Goal: Transaction & Acquisition: Obtain resource

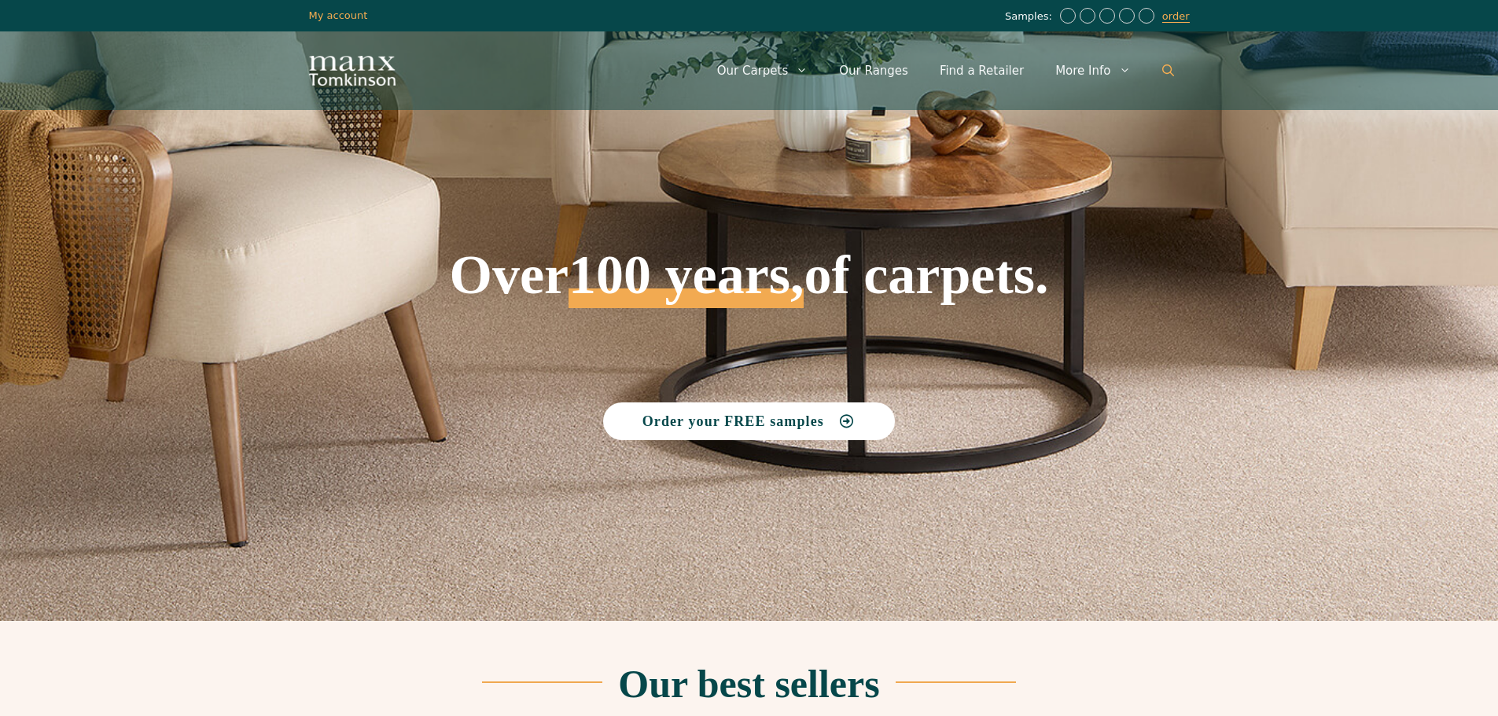
click at [1171, 68] on icon "Open Search Bar" at bounding box center [1168, 70] width 12 height 12
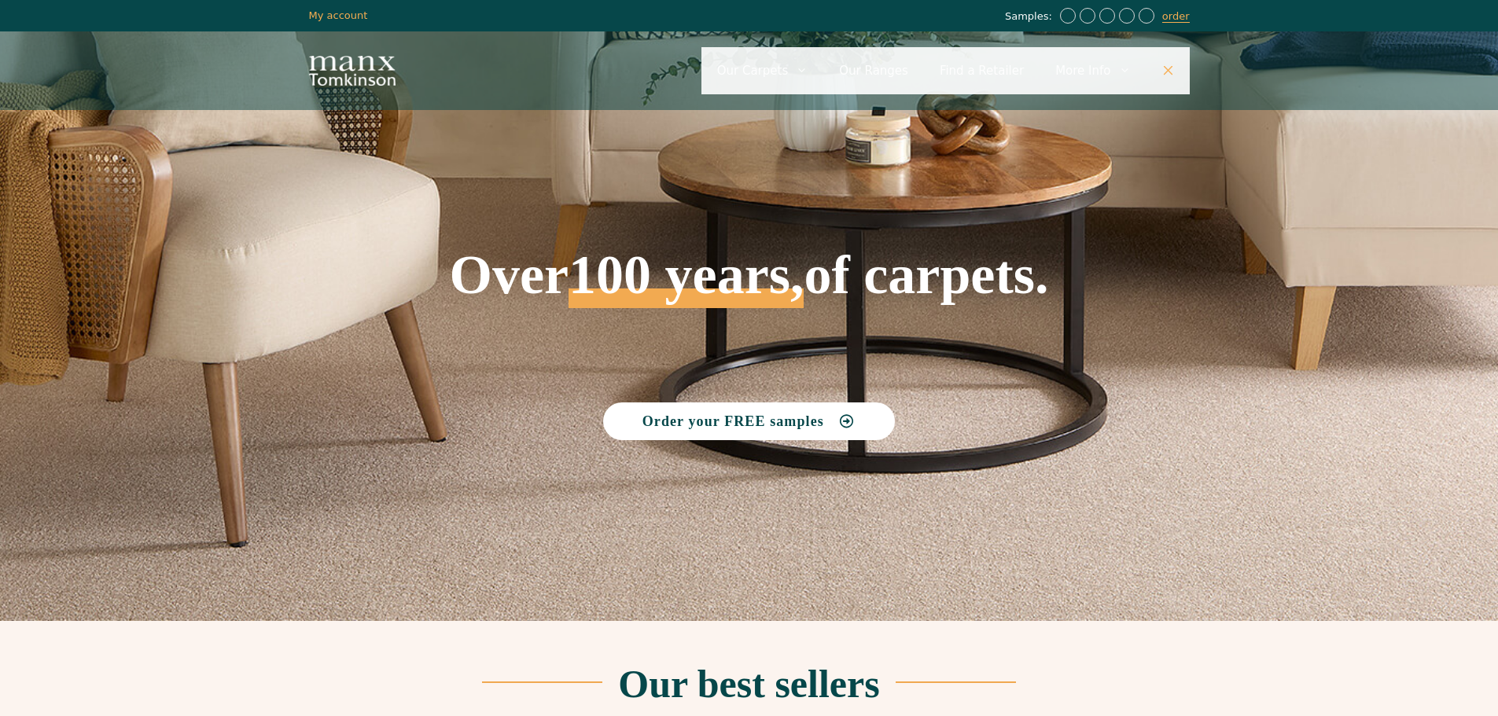
click at [758, 67] on input "Primary" at bounding box center [945, 70] width 488 height 47
type input "**********"
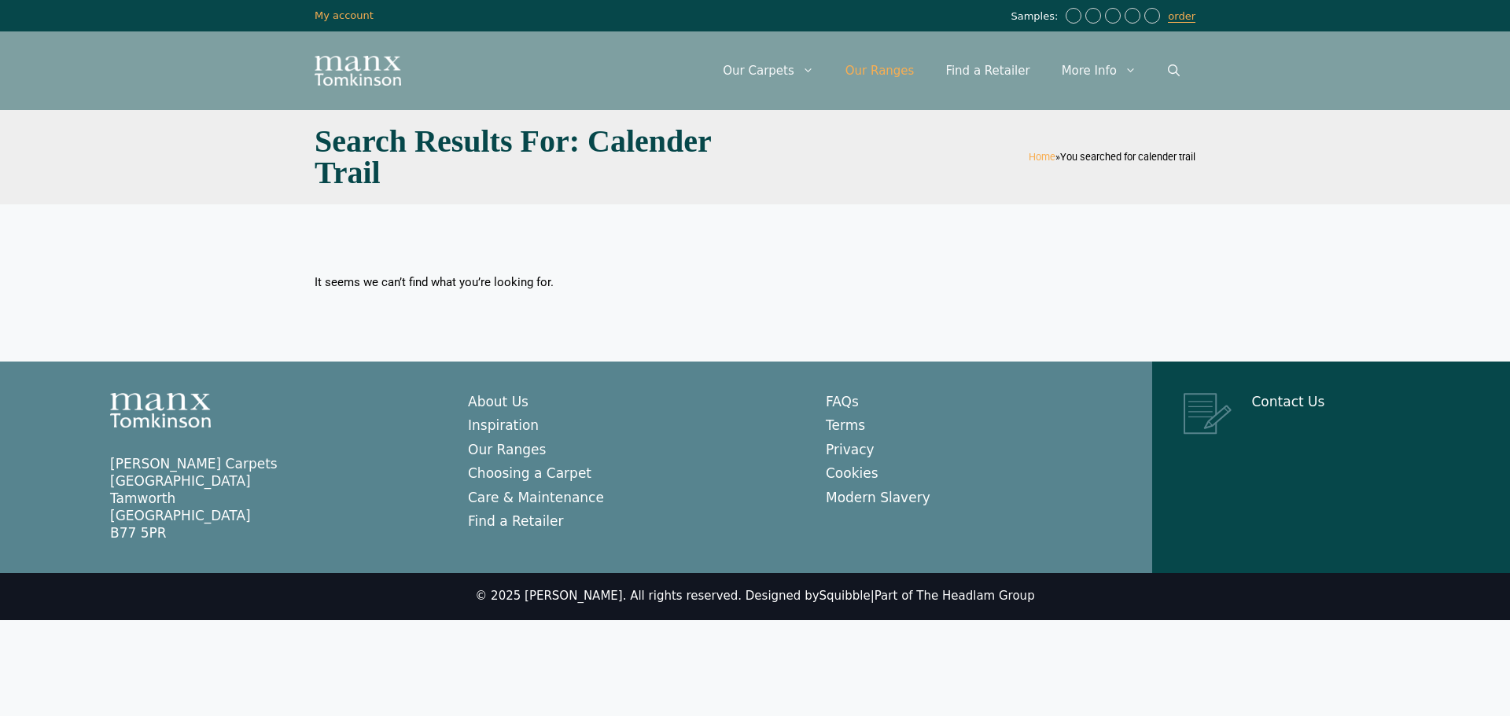
click at [898, 67] on link "Our Ranges" at bounding box center [880, 70] width 101 height 47
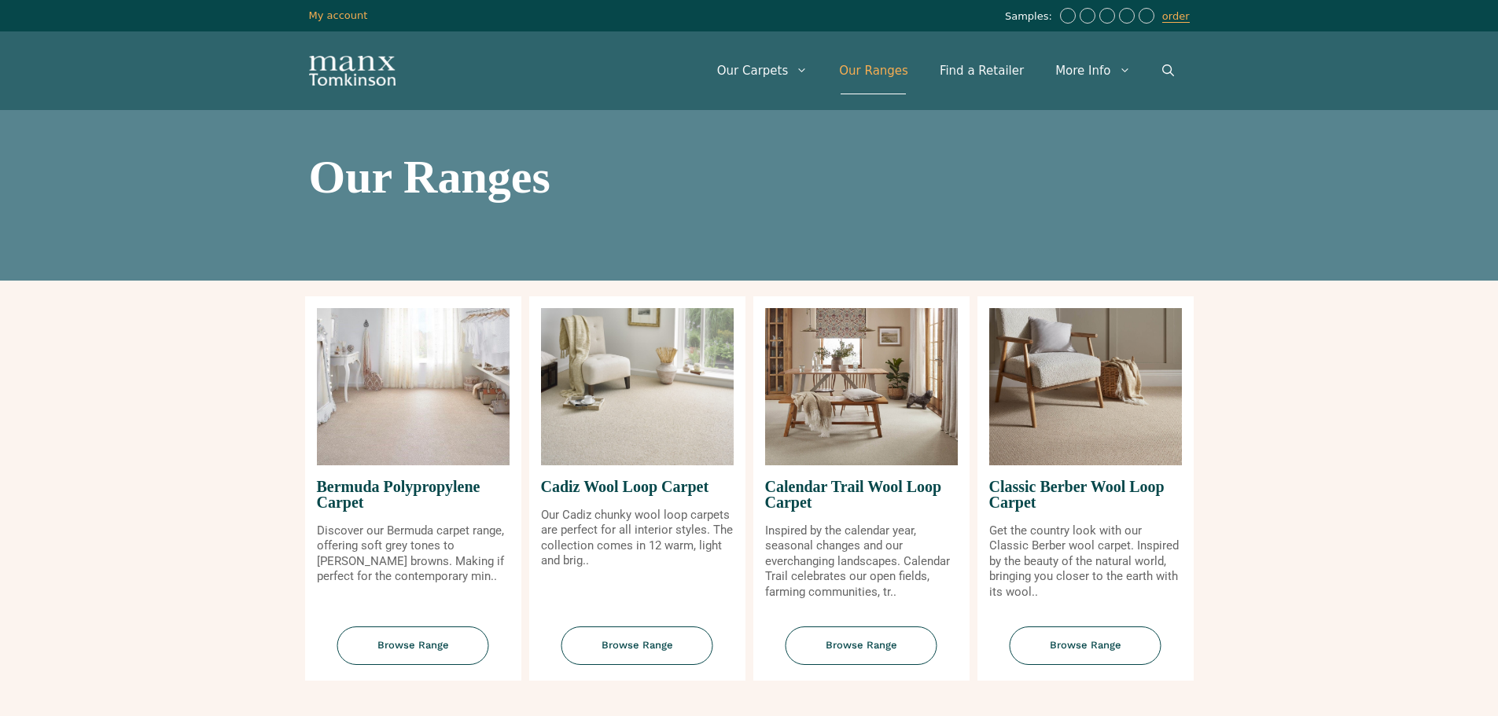
scroll to position [79, 0]
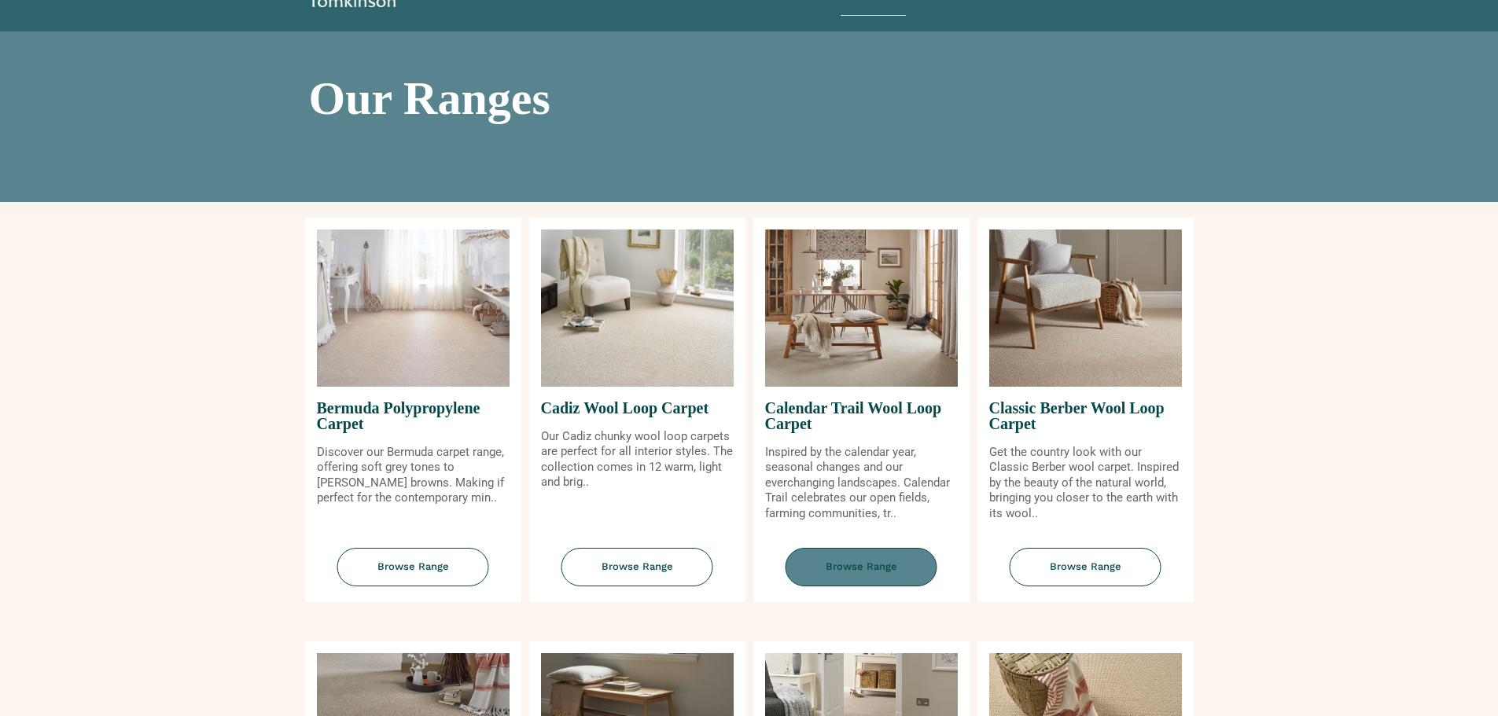
click at [874, 569] on span "Browse Range" at bounding box center [862, 567] width 152 height 39
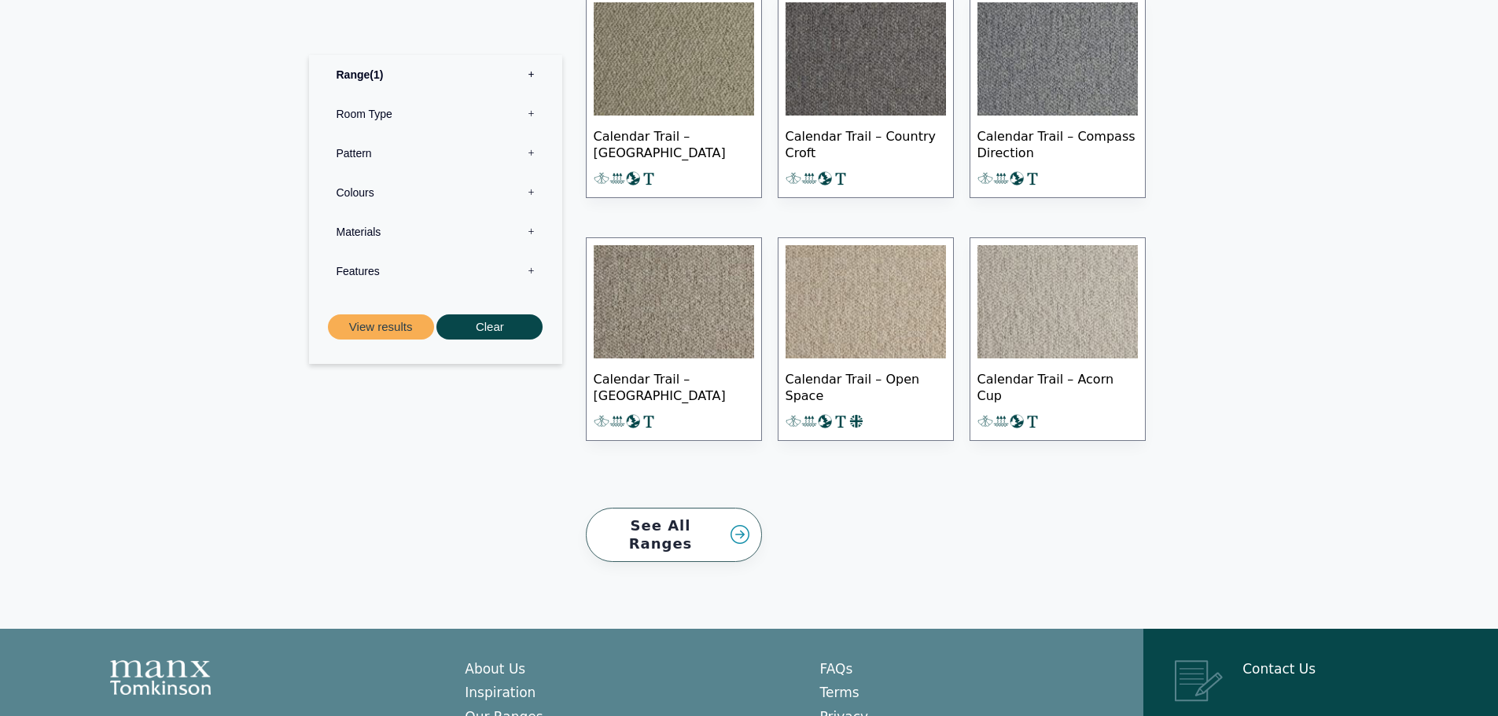
scroll to position [1411, 0]
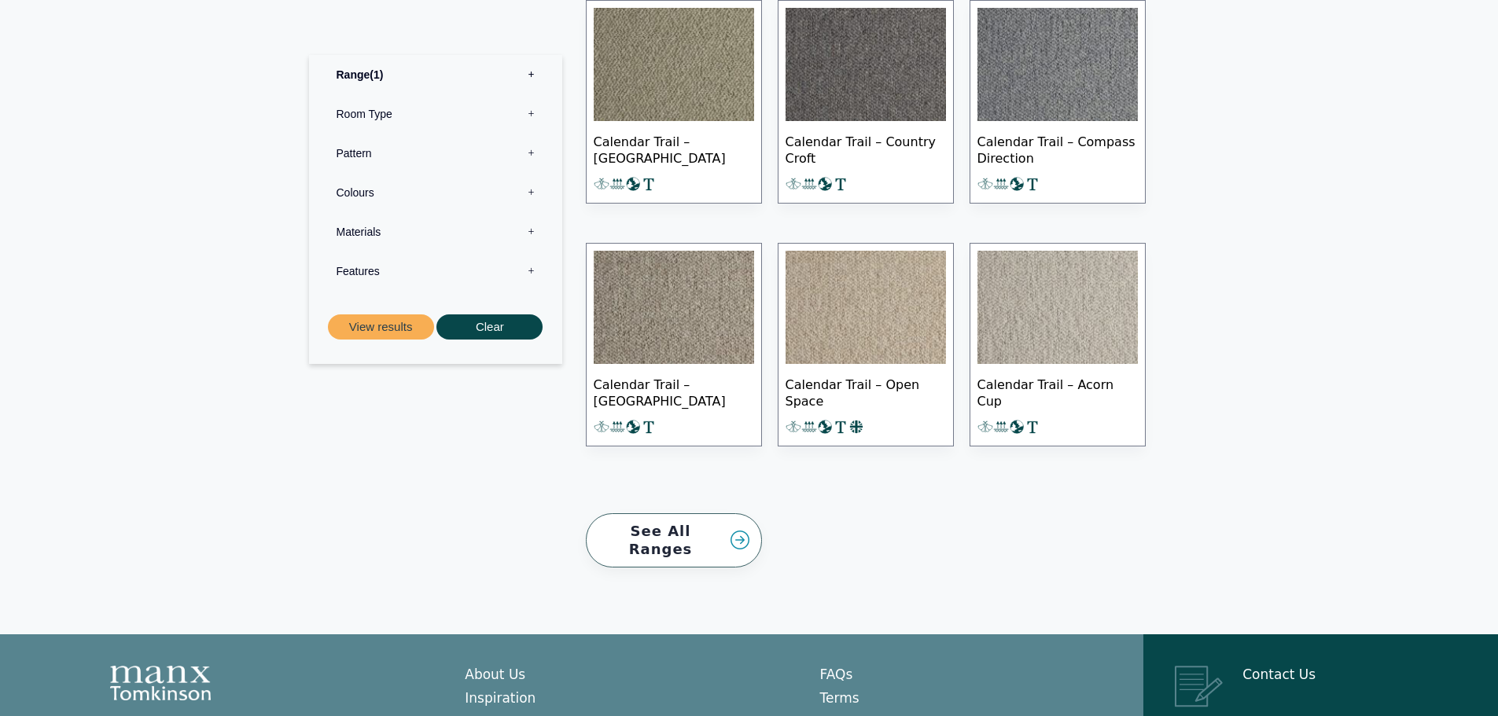
click at [683, 353] on img at bounding box center [674, 307] width 160 height 113
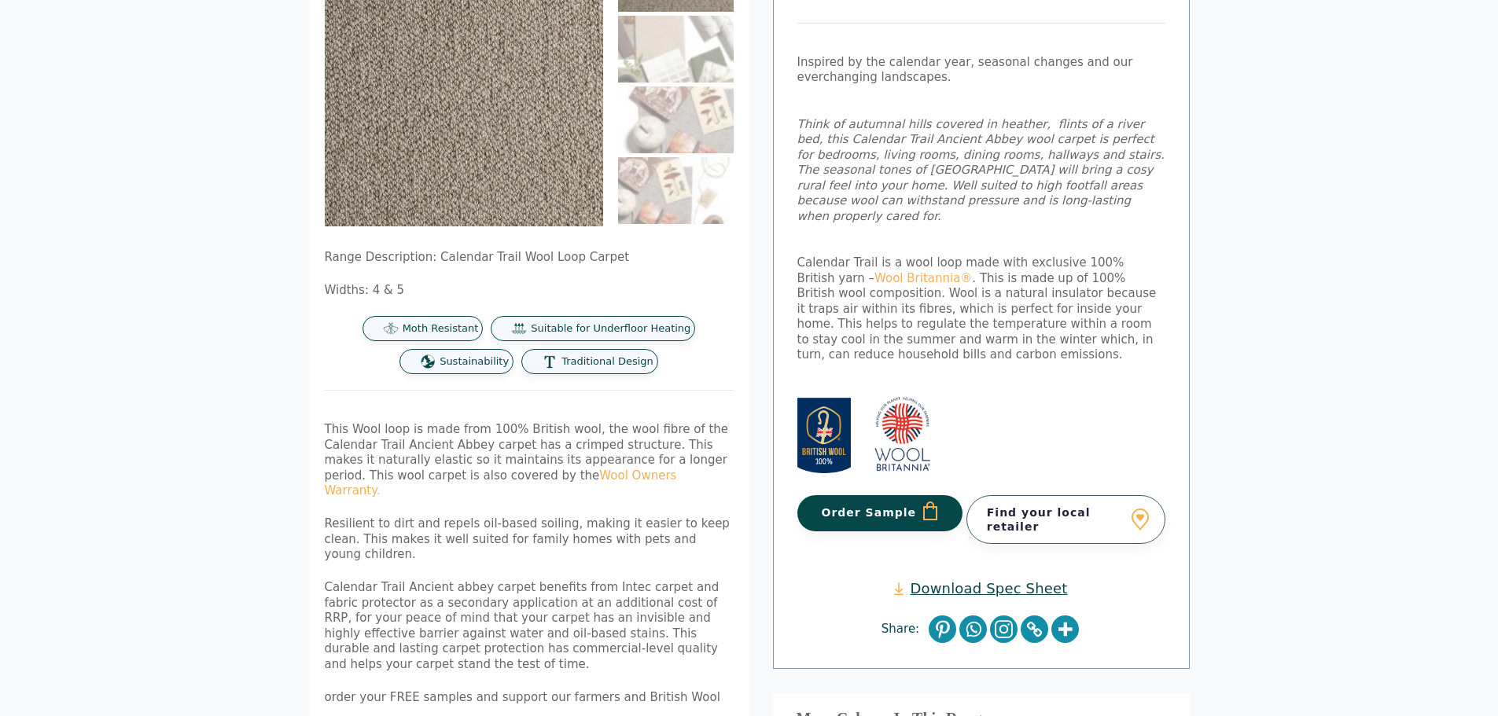
scroll to position [157, 0]
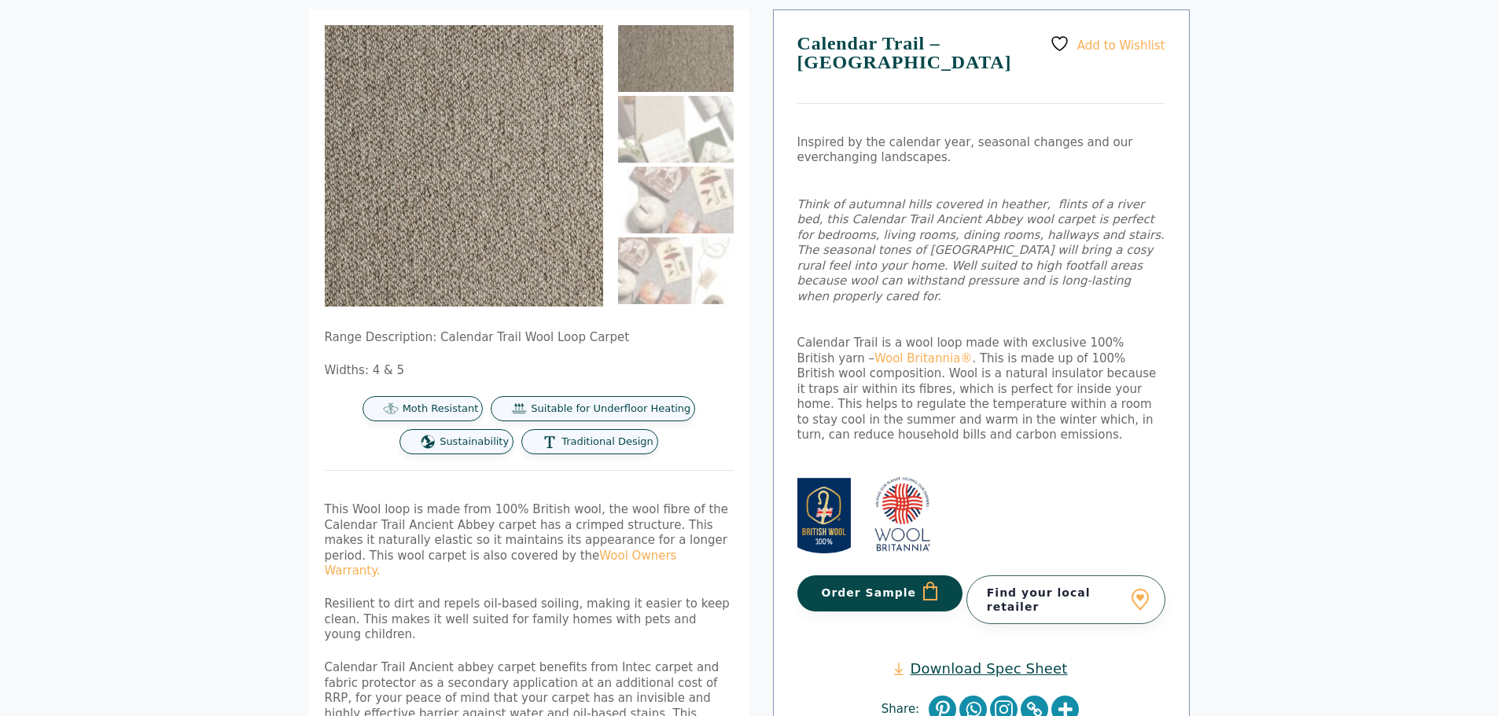
click at [955, 660] on link "Download Spec Sheet" at bounding box center [980, 669] width 173 height 18
